Goal: Task Accomplishment & Management: Manage account settings

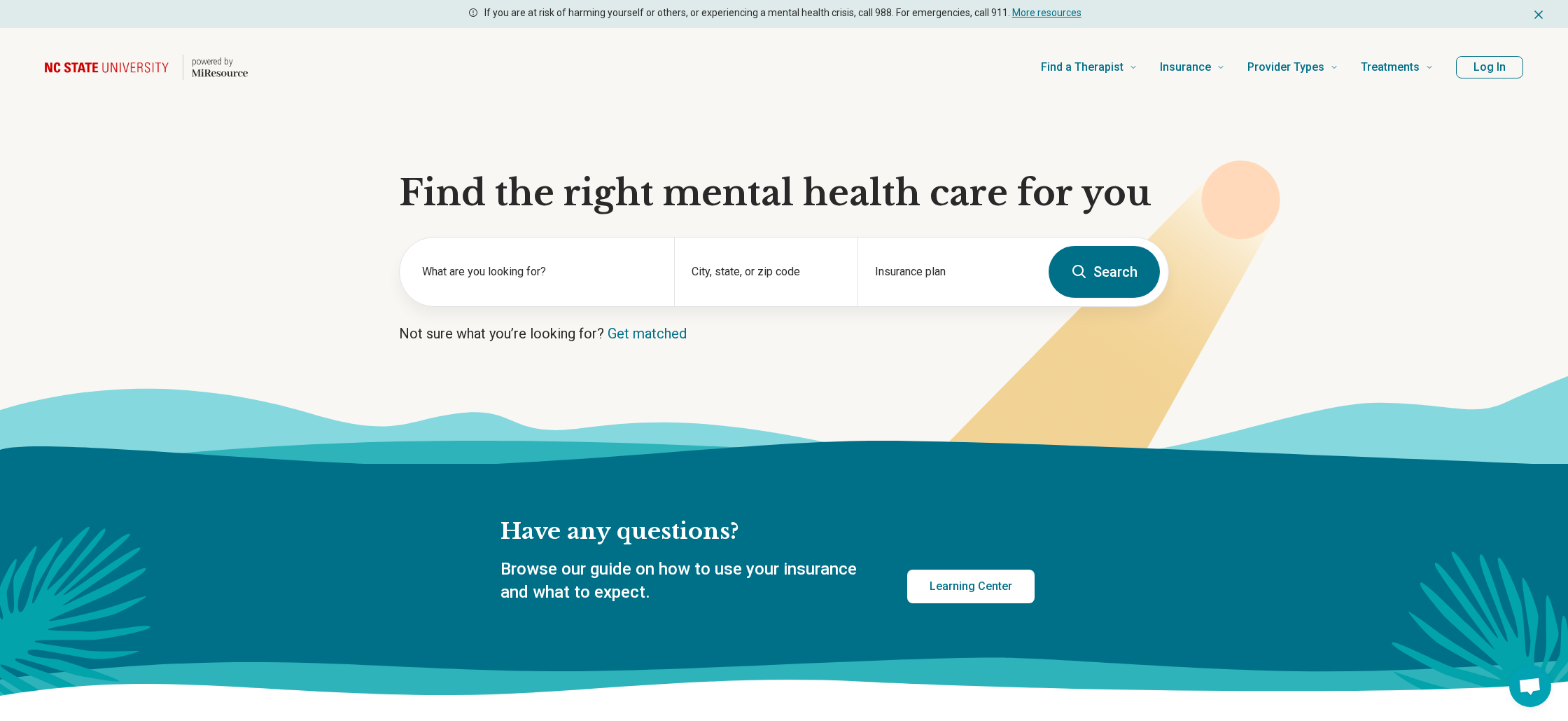
click at [1486, 66] on button "Log In" at bounding box center [1489, 67] width 67 height 23
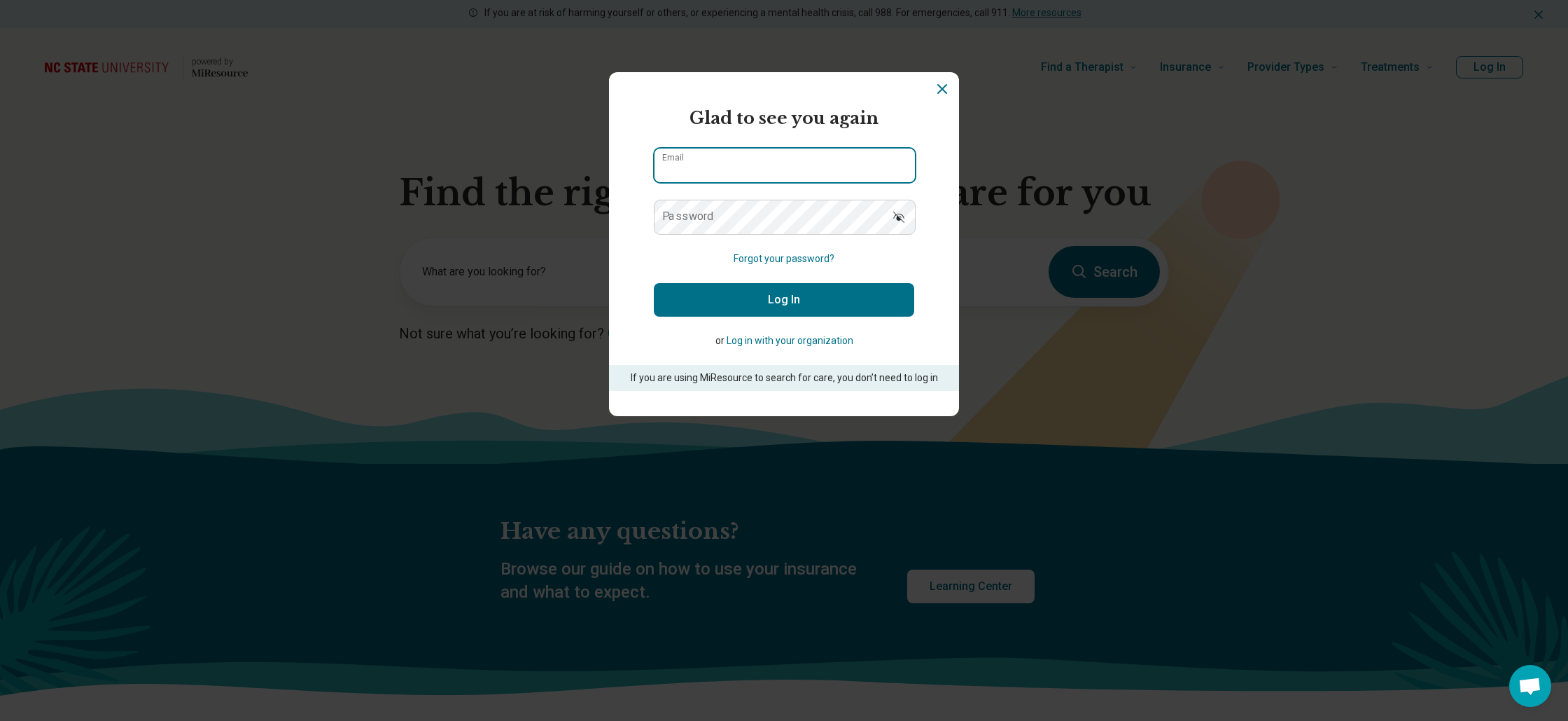
click at [773, 167] on input "Email" at bounding box center [784, 165] width 261 height 33
type input "**********"
click at [654, 283] on button "Log In" at bounding box center [784, 299] width 261 height 33
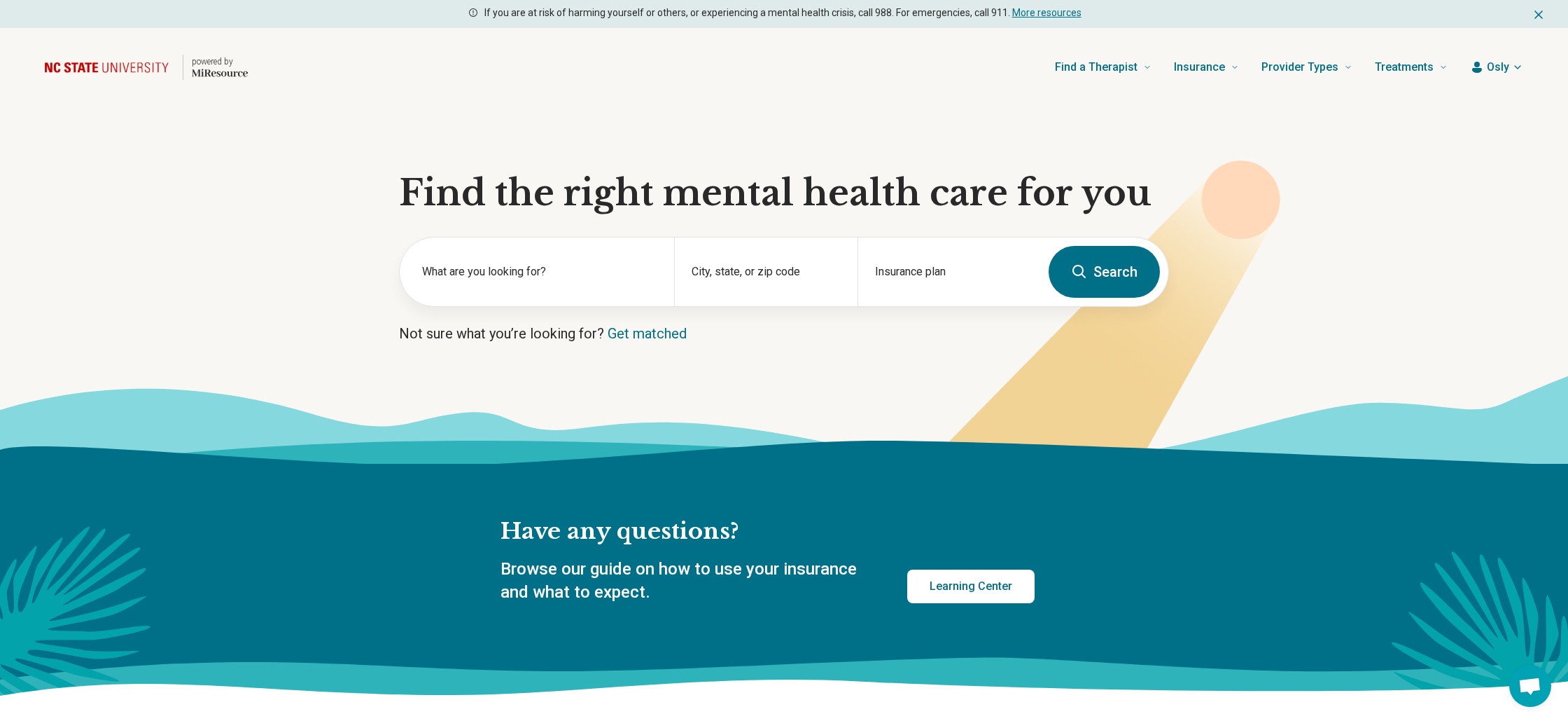
click at [1493, 69] on span "Osly" at bounding box center [1498, 68] width 23 height 17
click at [1465, 100] on link "My dashboard" at bounding box center [1476, 108] width 96 height 37
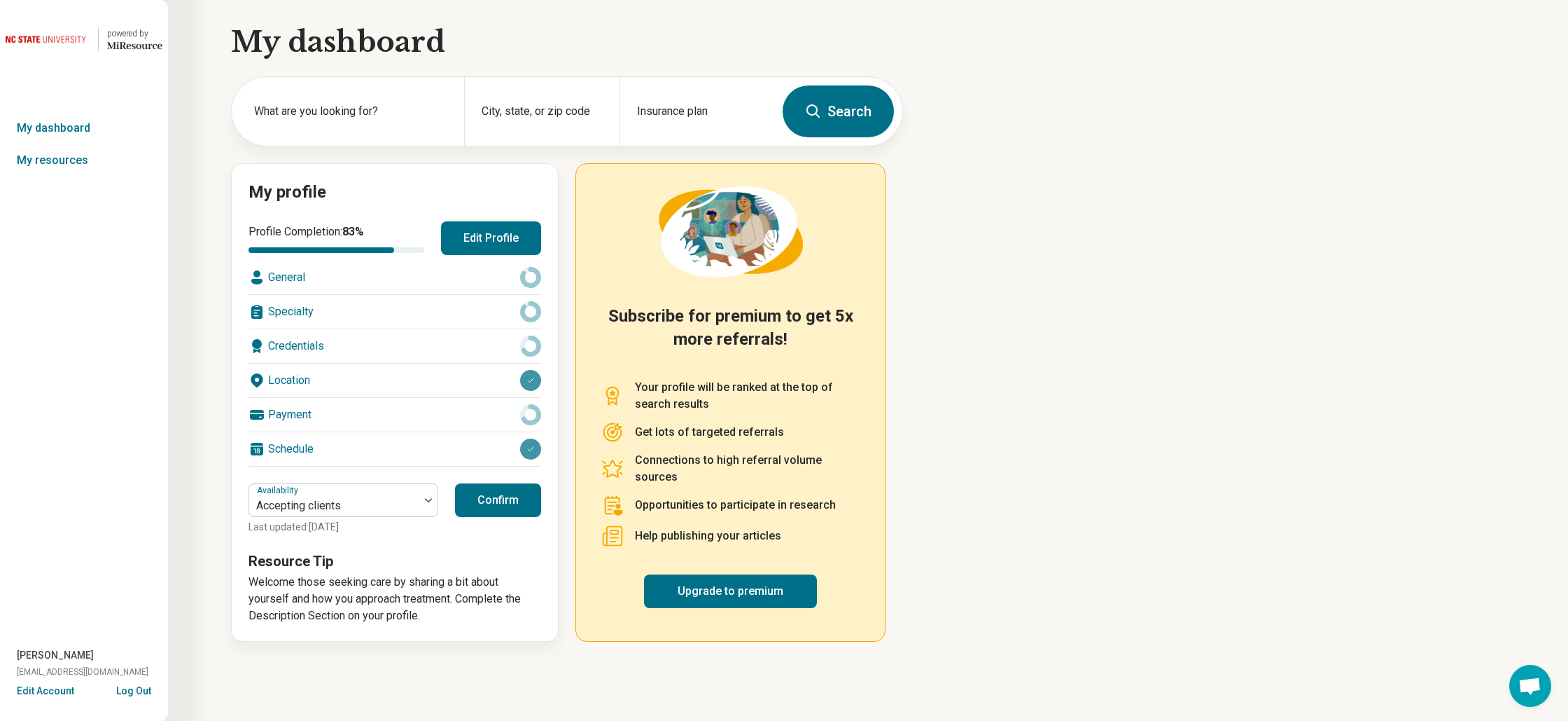
click at [532, 385] on div at bounding box center [530, 380] width 21 height 21
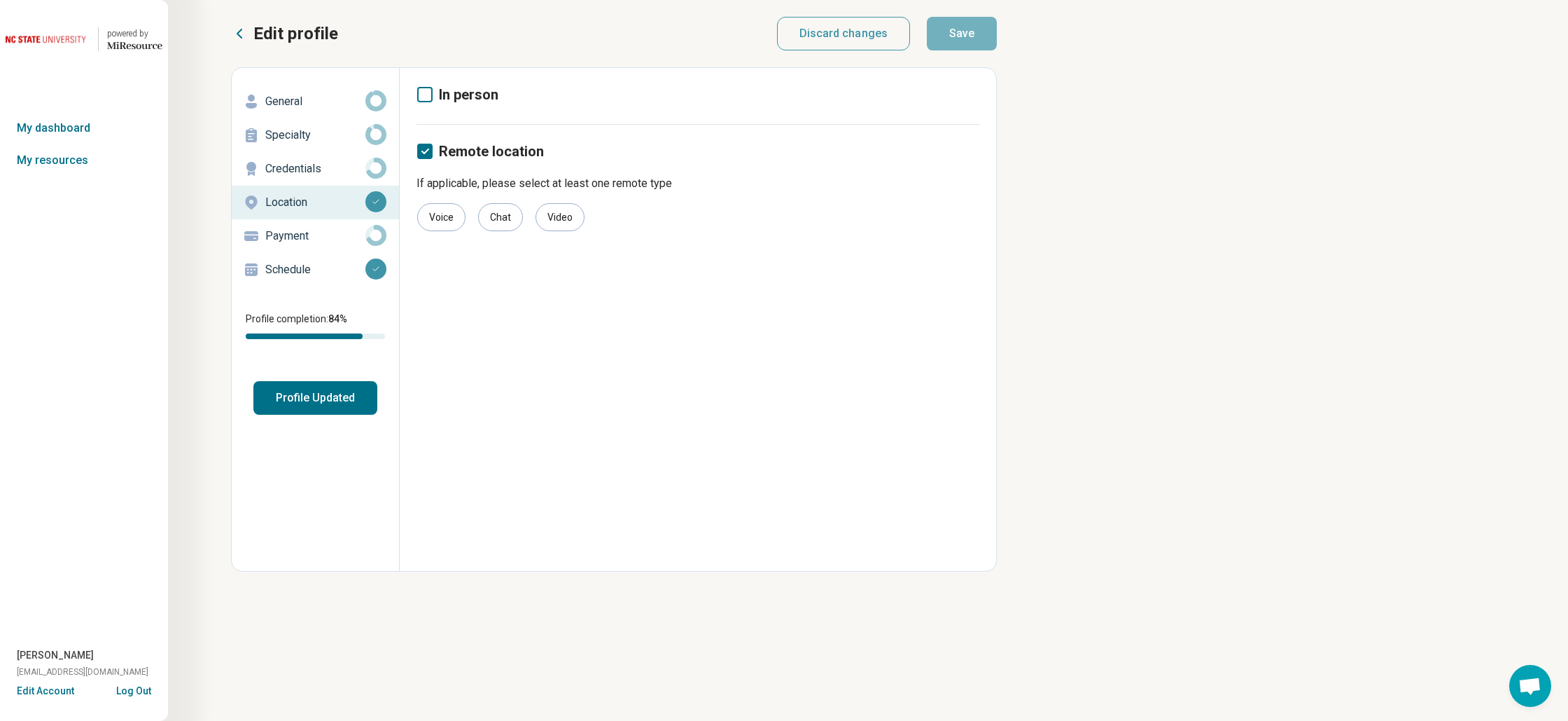
click at [289, 98] on p "General" at bounding box center [315, 102] width 100 height 17
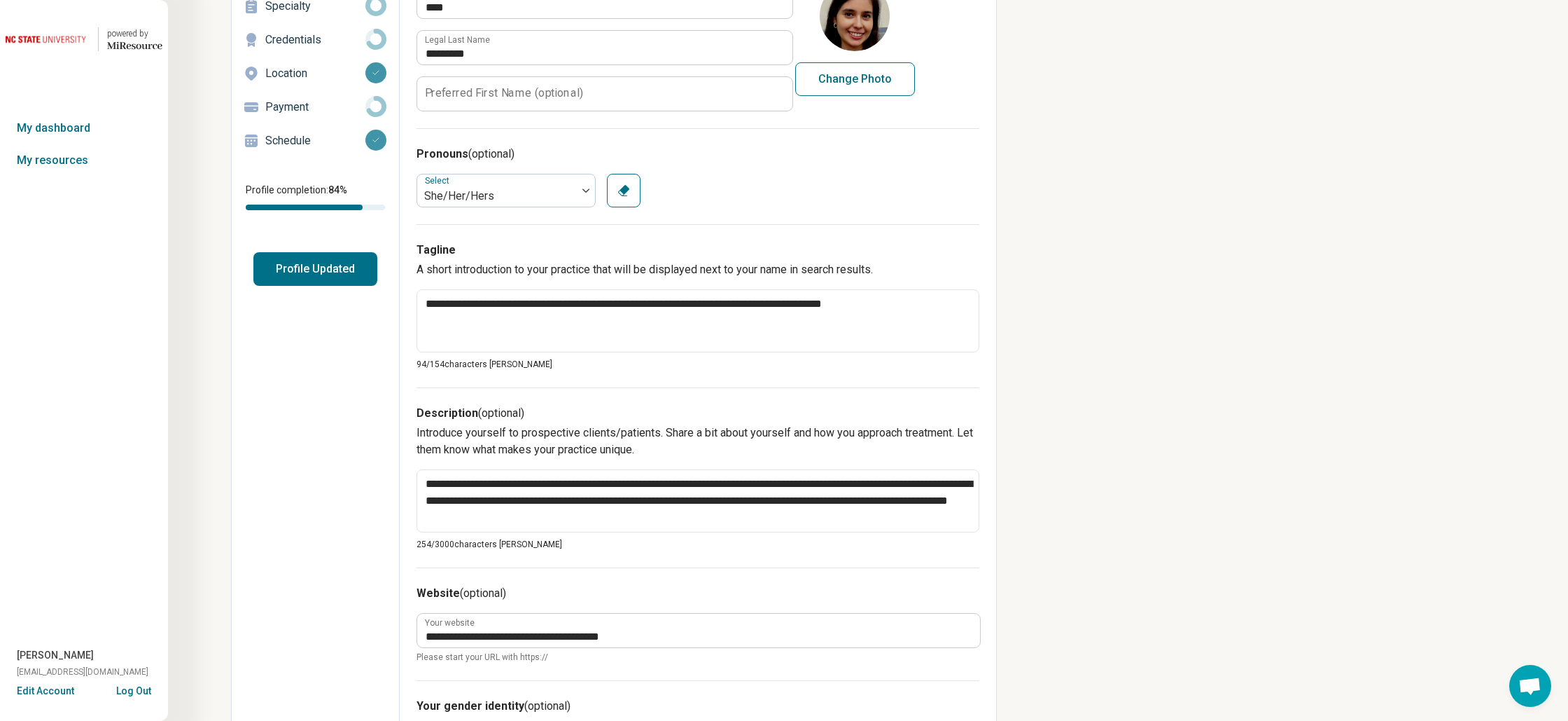
scroll to position [133, 0]
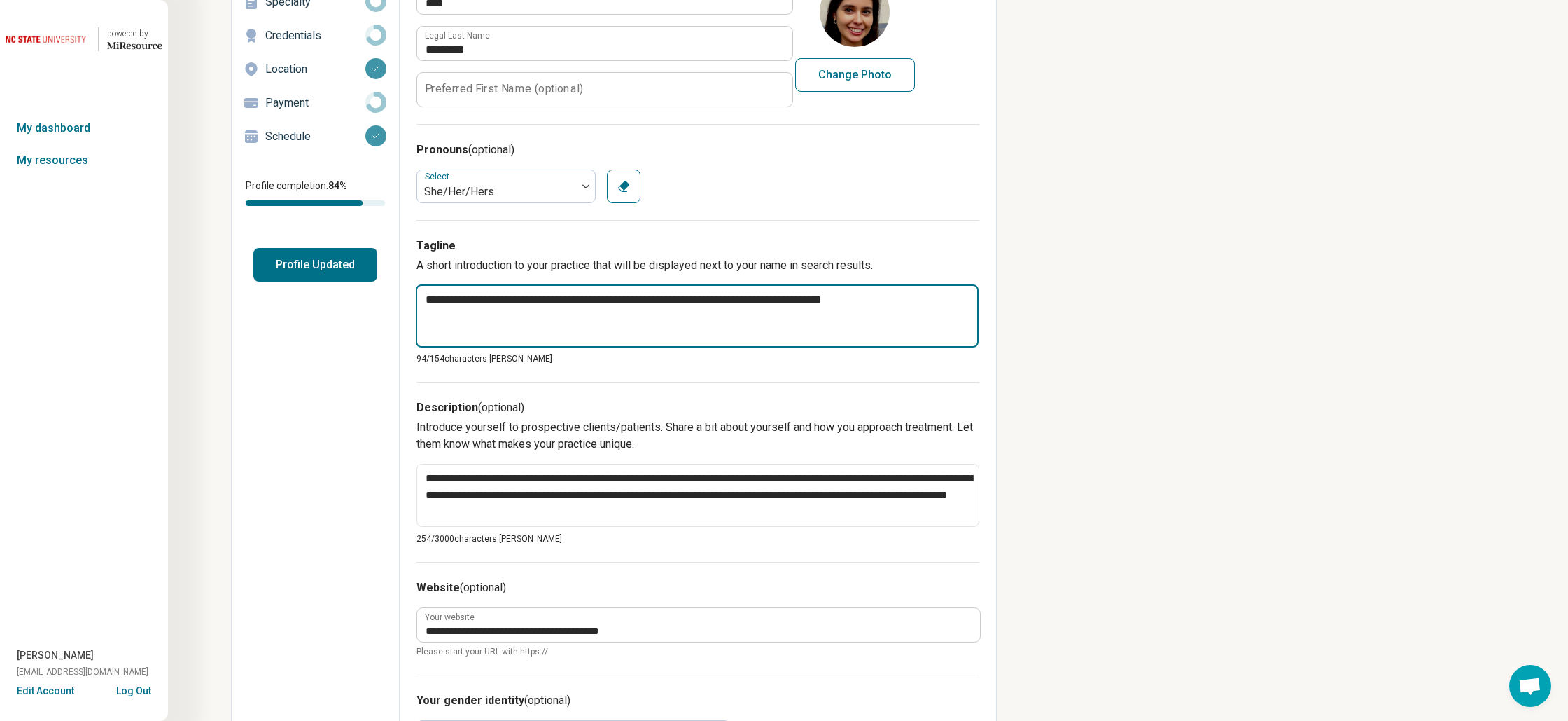
click at [899, 290] on textarea "**********" at bounding box center [696, 315] width 563 height 63
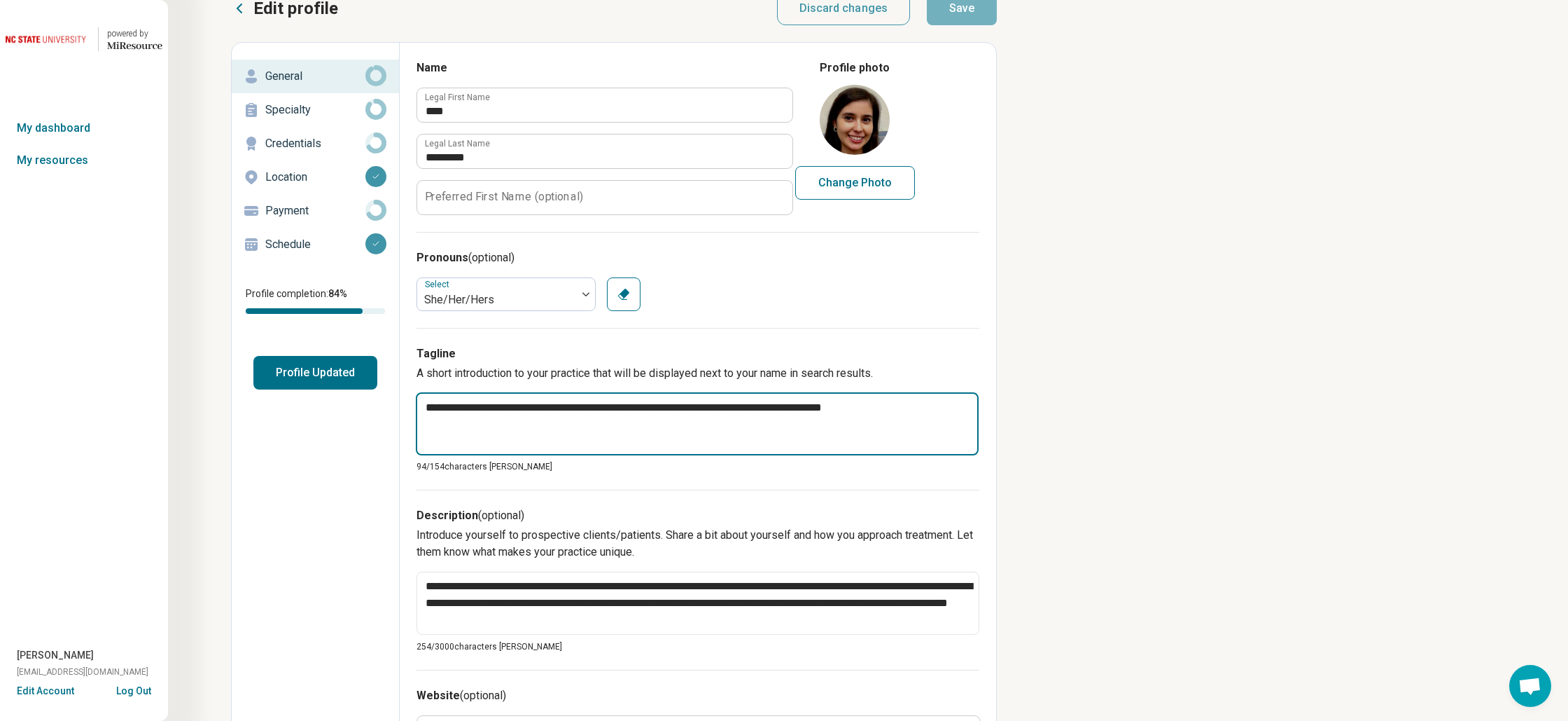
scroll to position [0, 0]
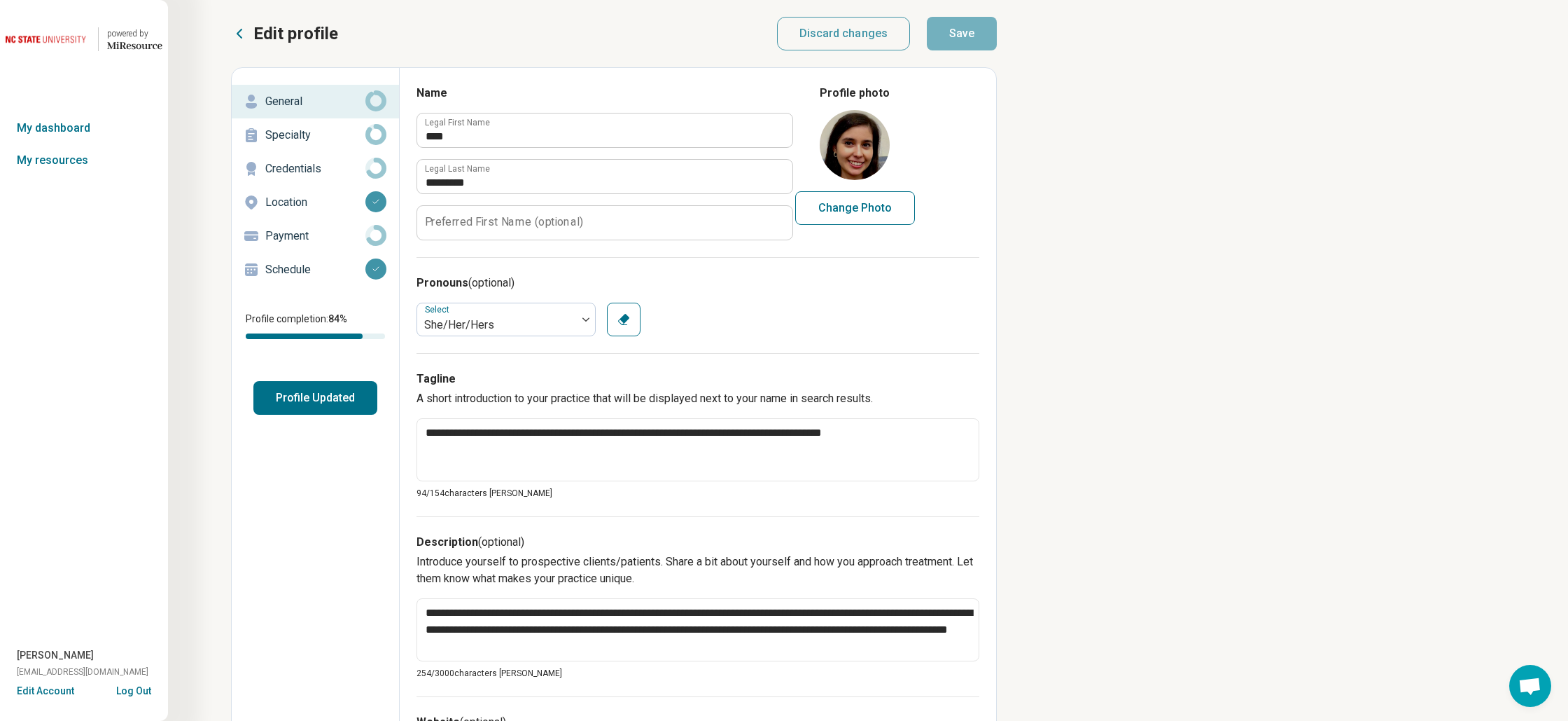
click at [315, 270] on p "Schedule" at bounding box center [315, 270] width 100 height 17
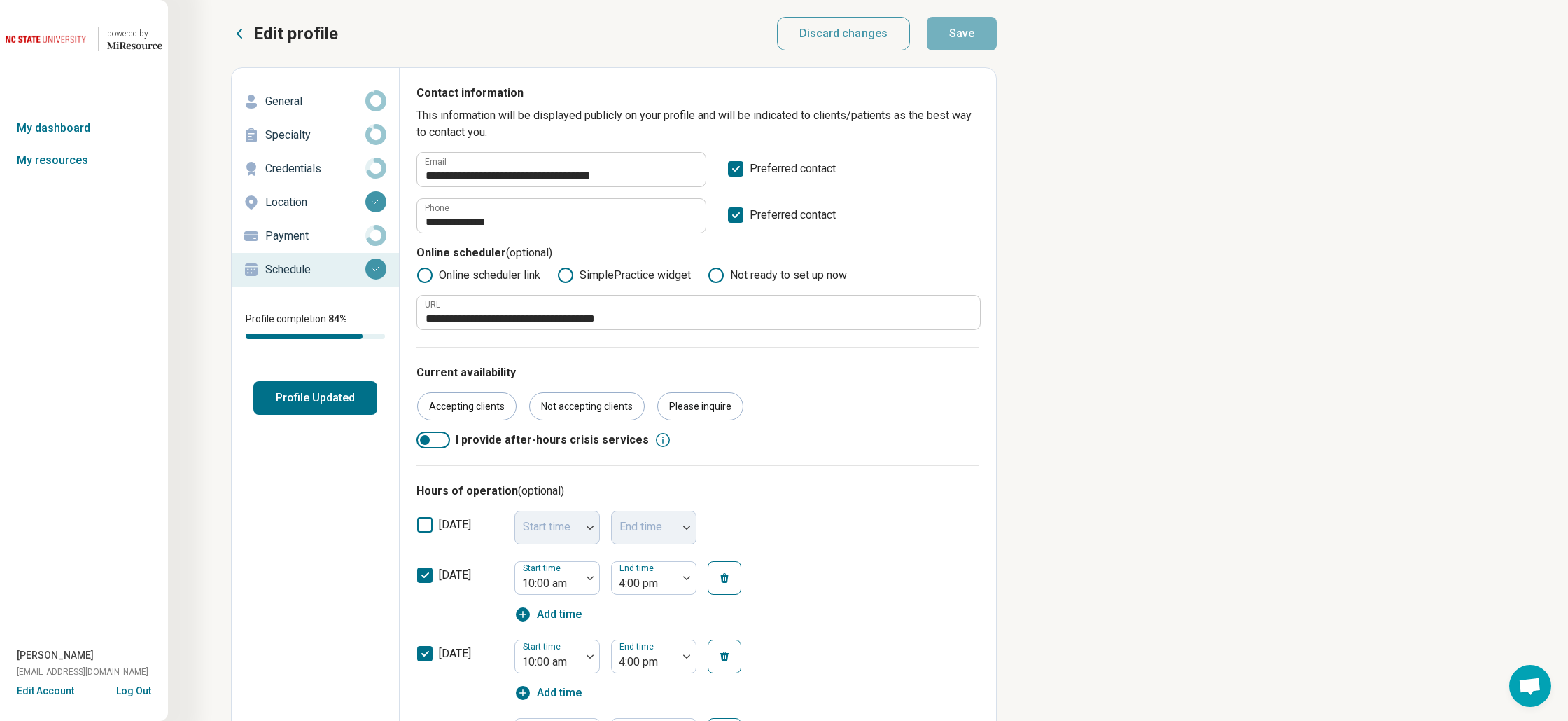
click at [315, 170] on p "Credentials" at bounding box center [315, 169] width 100 height 17
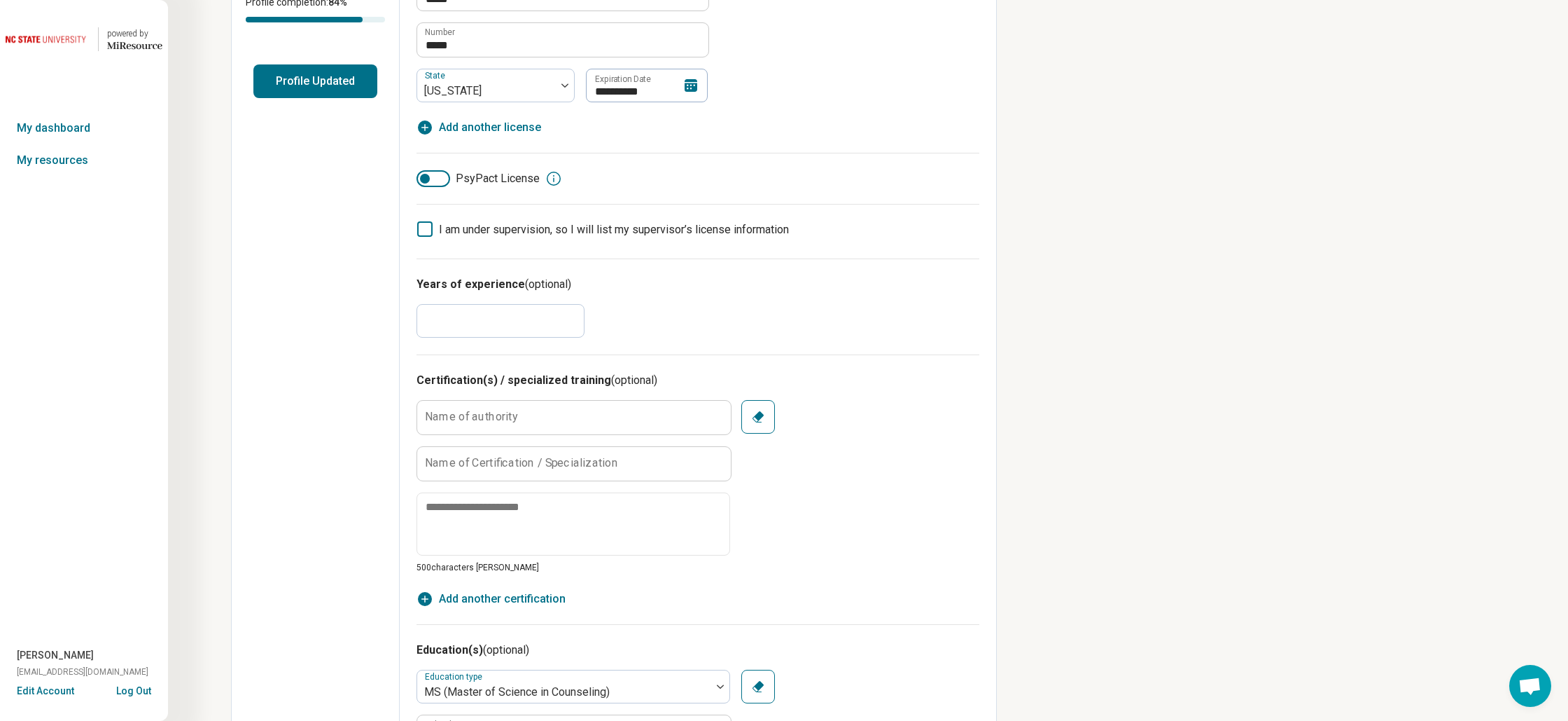
scroll to position [321, 0]
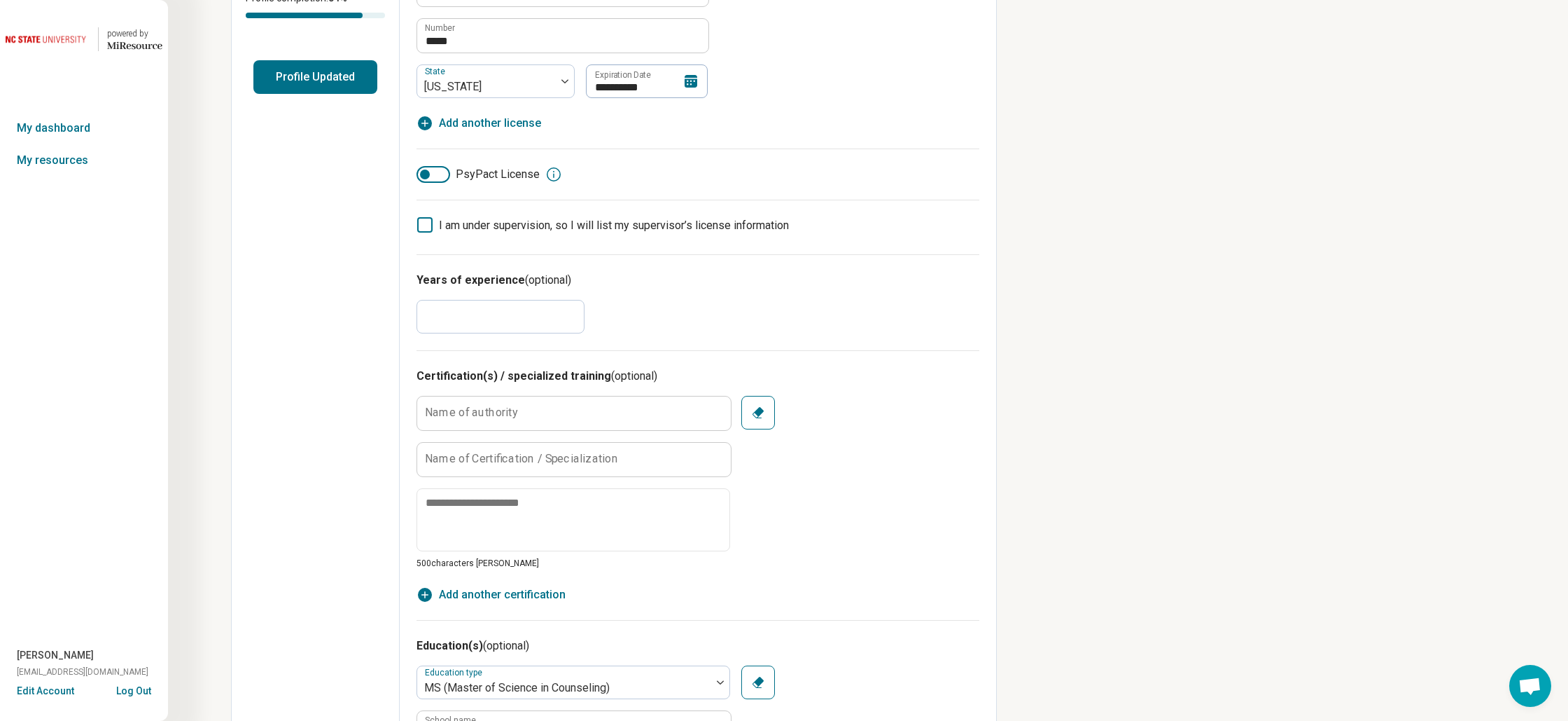
click at [479, 318] on input "*" at bounding box center [500, 316] width 168 height 33
type textarea "*"
type input "*"
click at [840, 512] on div "Name of authority Name of Certification / Specialization 500 characters [PERSON…" at bounding box center [697, 482] width 563 height 174
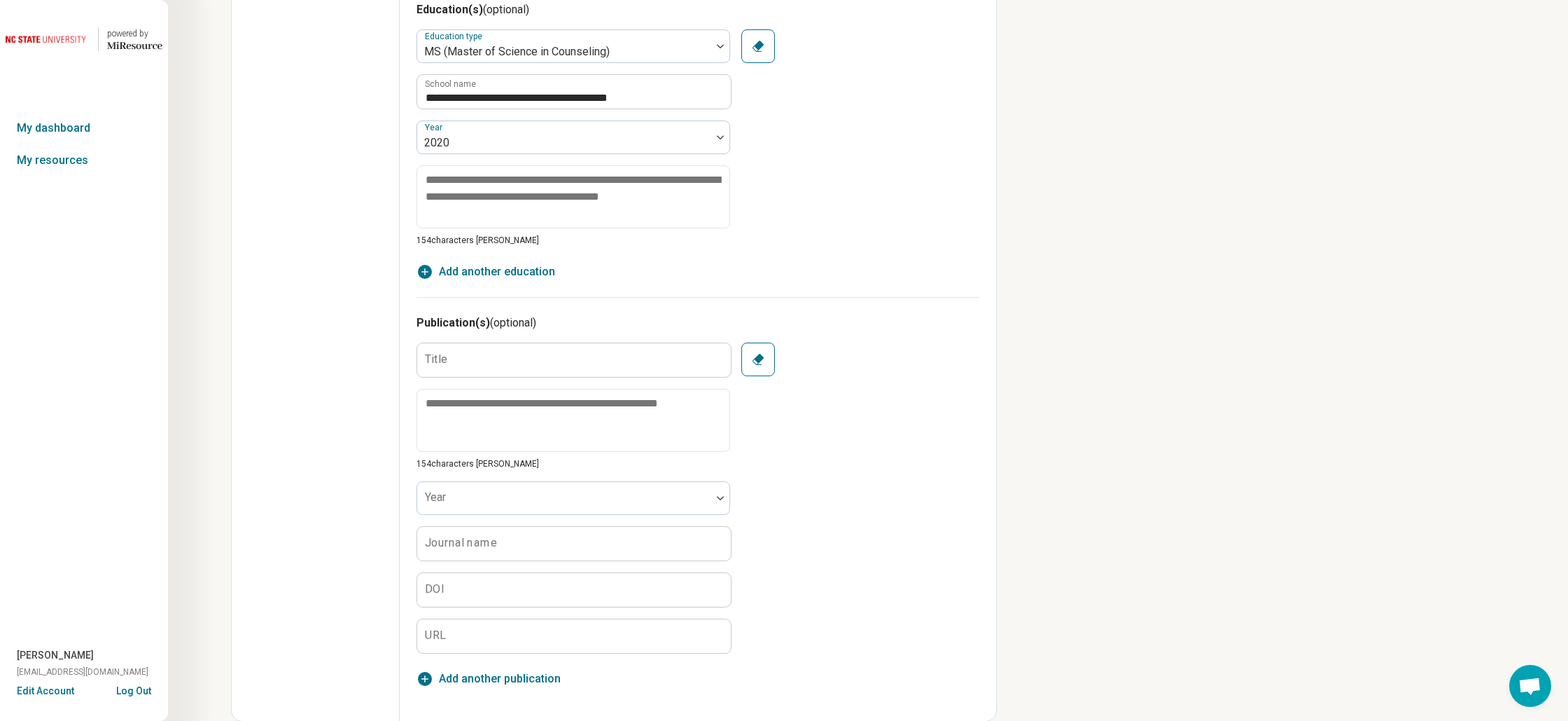
scroll to position [0, 0]
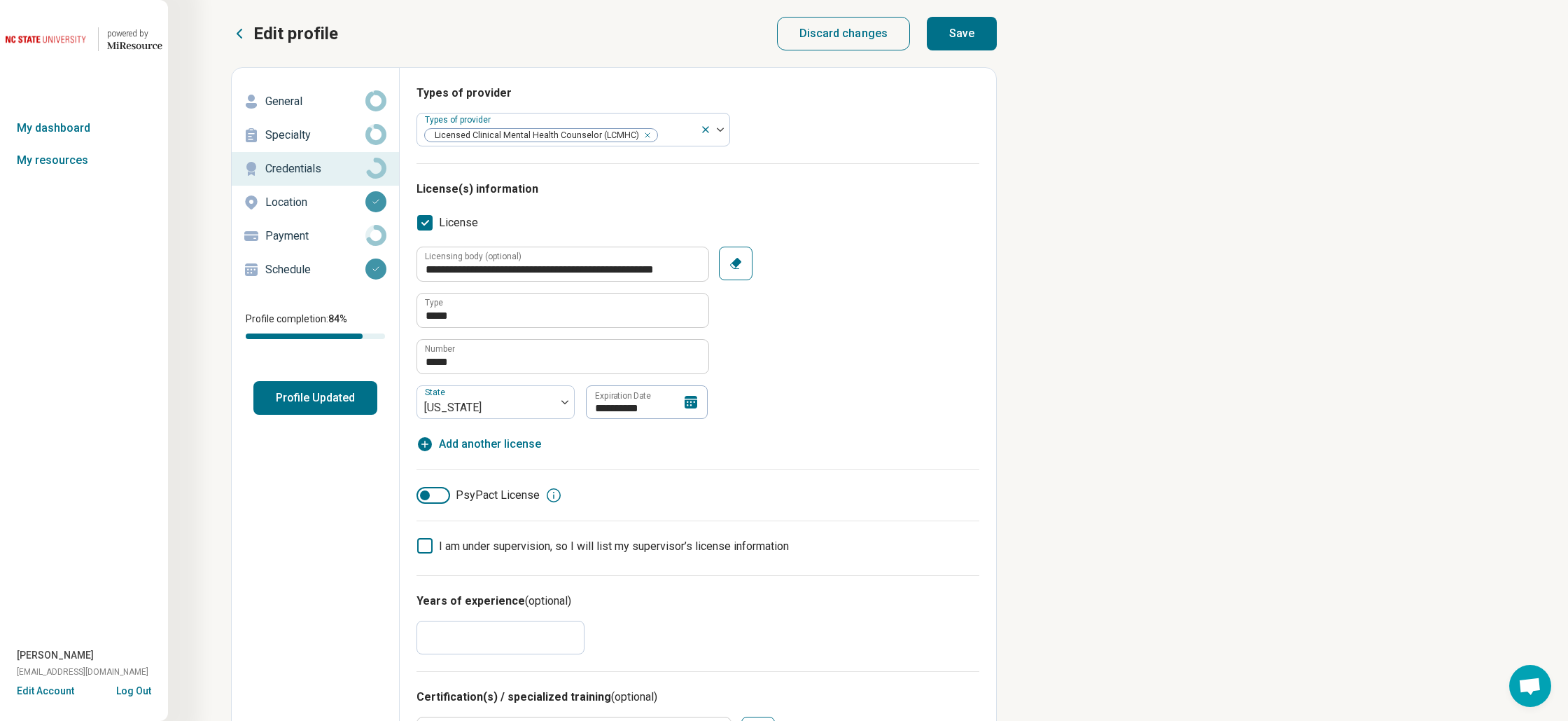
click at [947, 38] on button "Save" at bounding box center [962, 33] width 70 height 33
type textarea "*"
click at [324, 232] on p "Payment" at bounding box center [315, 236] width 100 height 17
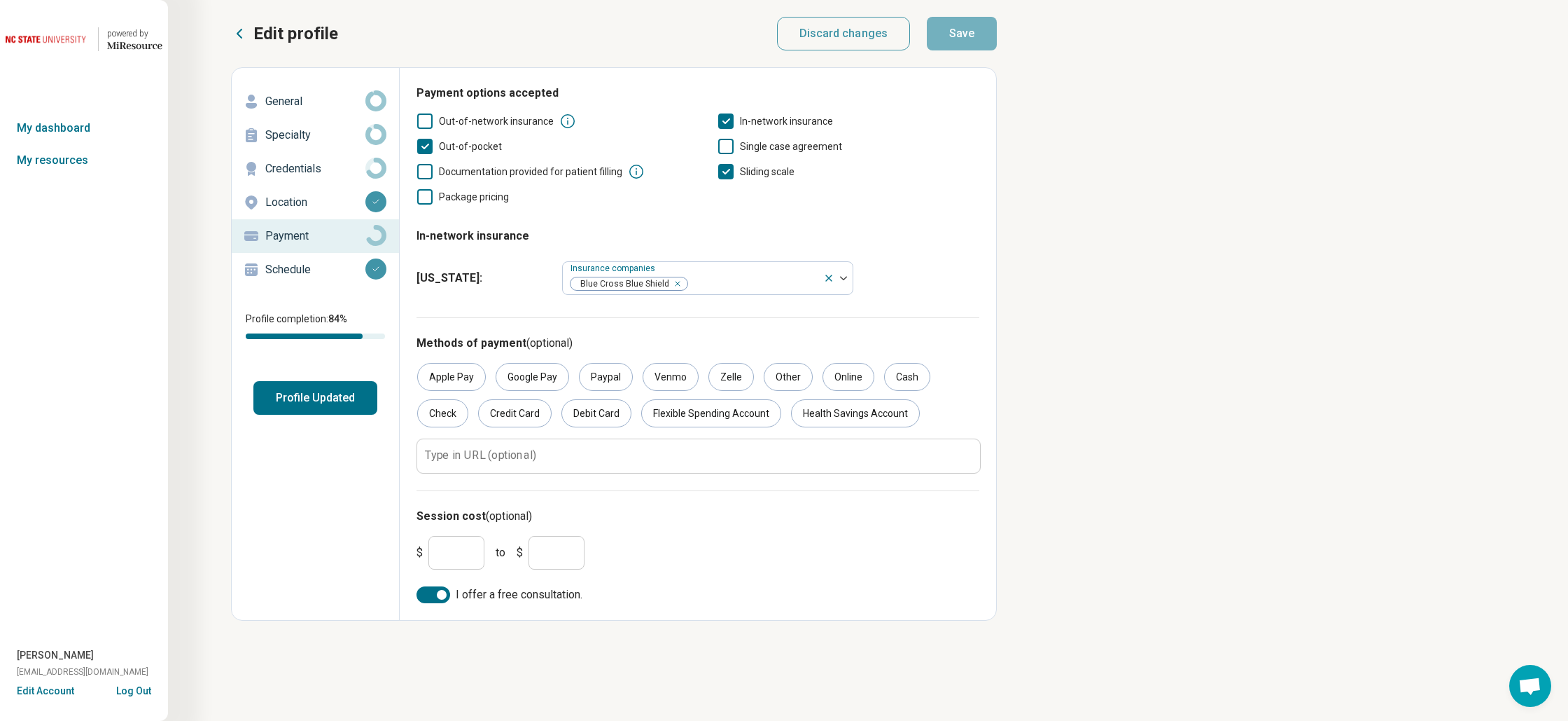
click at [307, 394] on button "Profile Updated" at bounding box center [315, 397] width 124 height 33
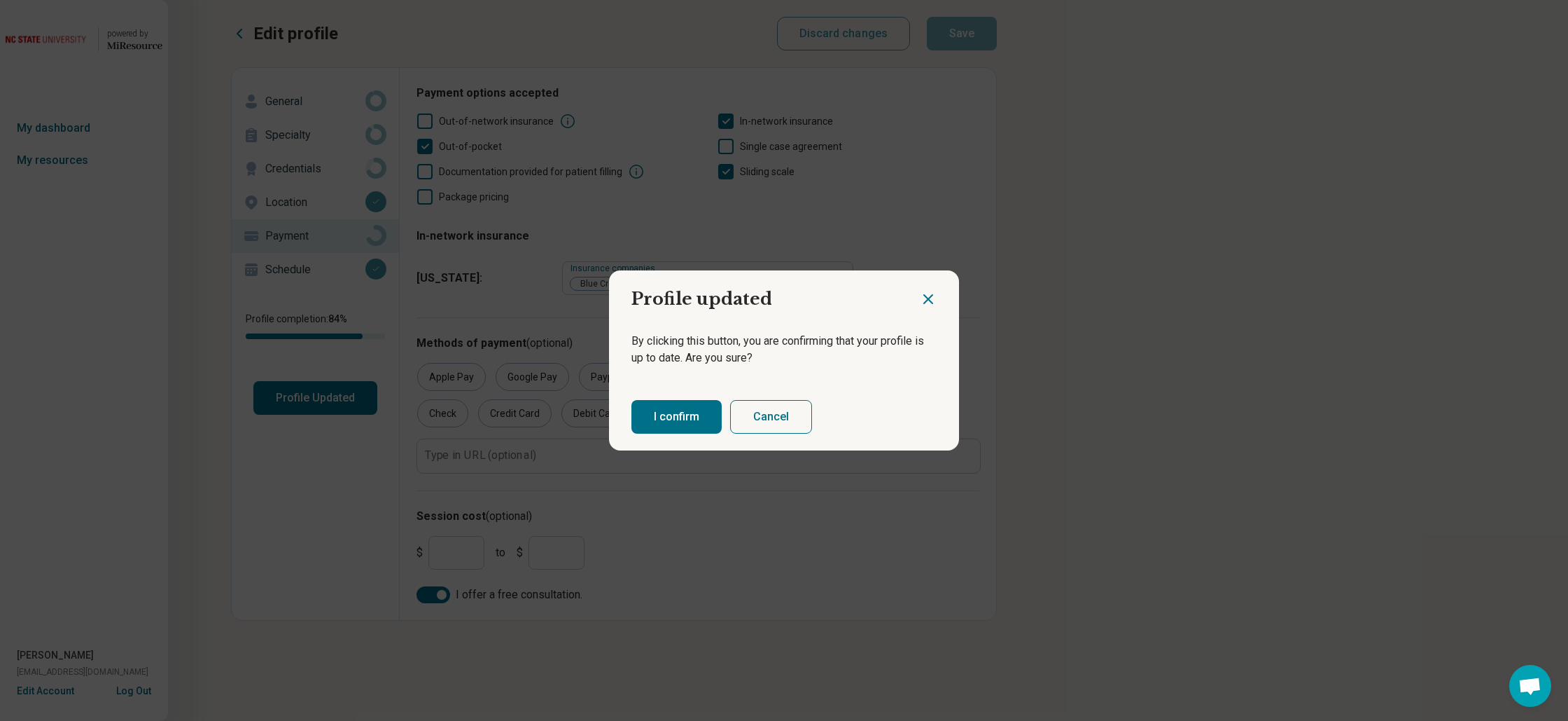
click at [721, 402] on div "I confirm Cancel" at bounding box center [784, 417] width 350 height 67
click at [714, 406] on button "I confirm" at bounding box center [676, 417] width 90 height 33
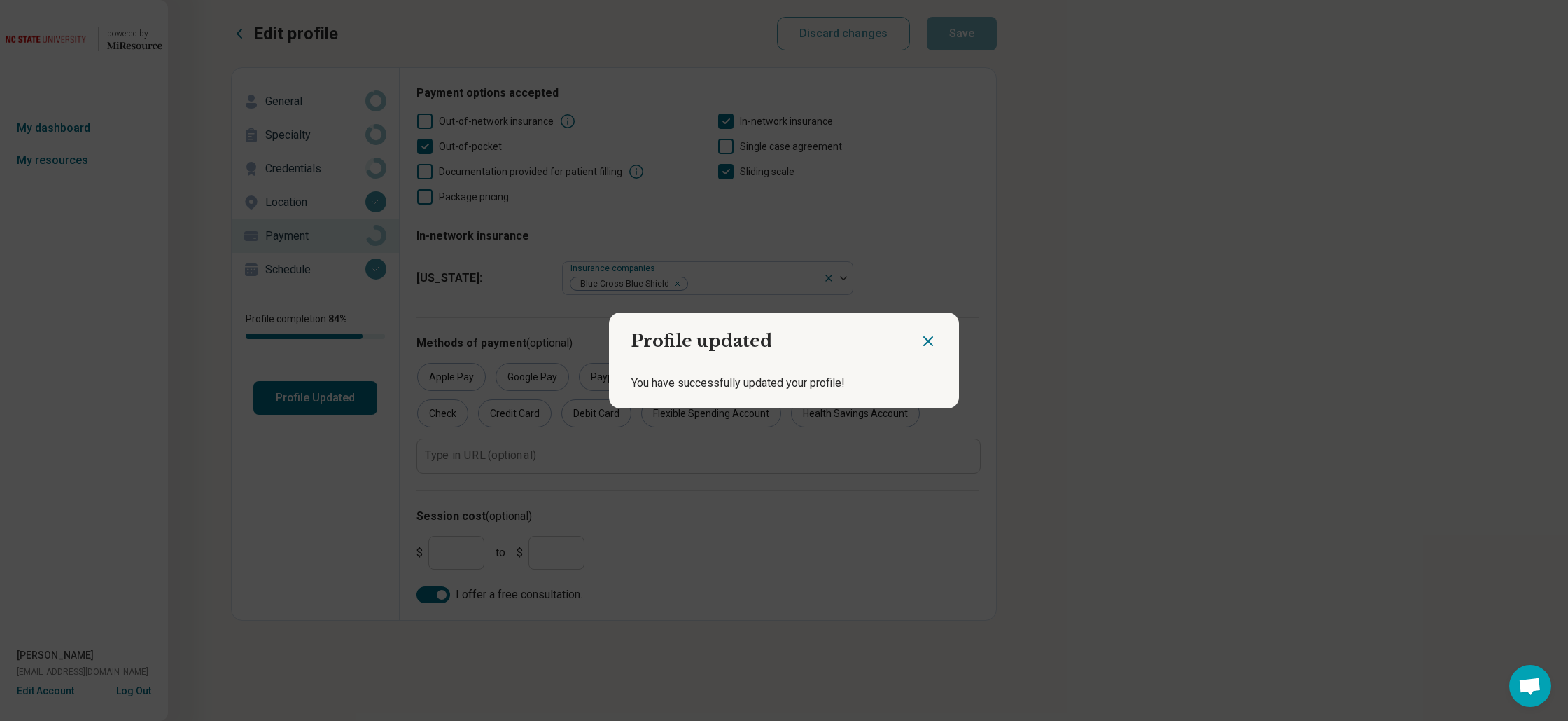
click at [925, 338] on icon "Close dialog" at bounding box center [928, 341] width 9 height 9
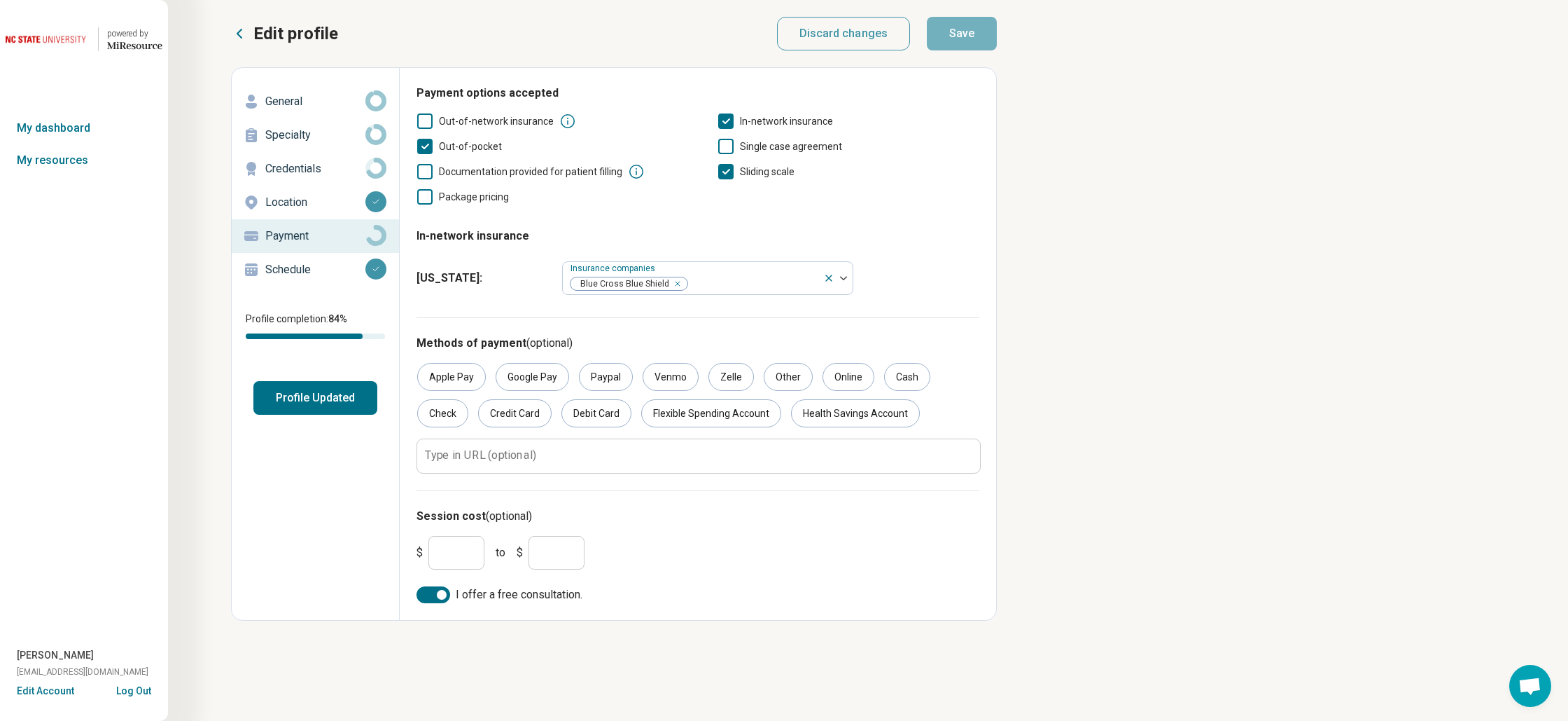
click at [46, 43] on img at bounding box center [47, 39] width 84 height 33
